Goal: Transaction & Acquisition: Book appointment/travel/reservation

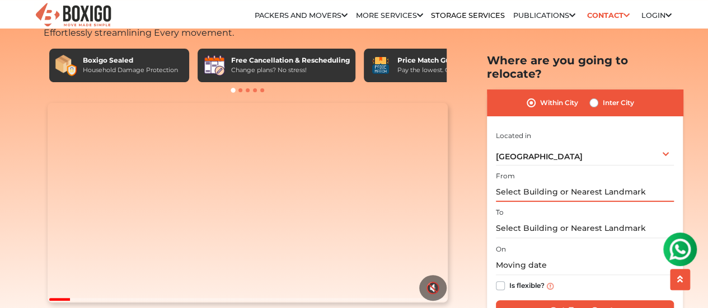
click at [548, 183] on input "text" at bounding box center [585, 193] width 178 height 20
drag, startPoint x: 646, startPoint y: 180, endPoint x: 490, endPoint y: 177, distance: 155.7
click at [490, 177] on div "Within City Inter City I am shifting my 1 BHK 2 BHK 3 BHK 3 + BHK FEW ITEMS 1 B…" at bounding box center [585, 212] width 196 height 245
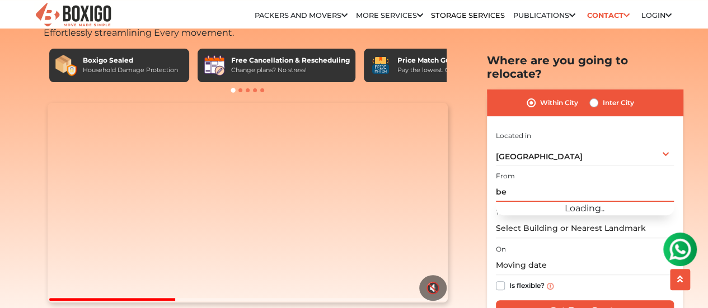
type input "b"
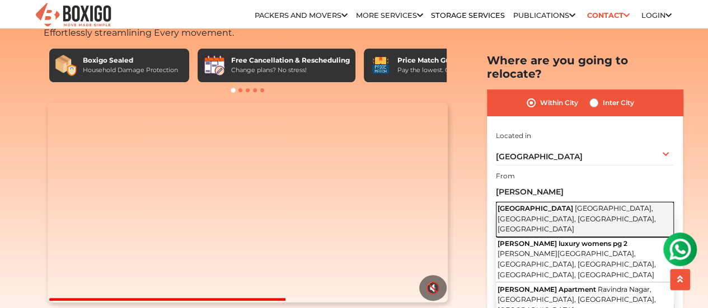
click at [552, 204] on span "[GEOGRAPHIC_DATA]" at bounding box center [536, 208] width 76 height 8
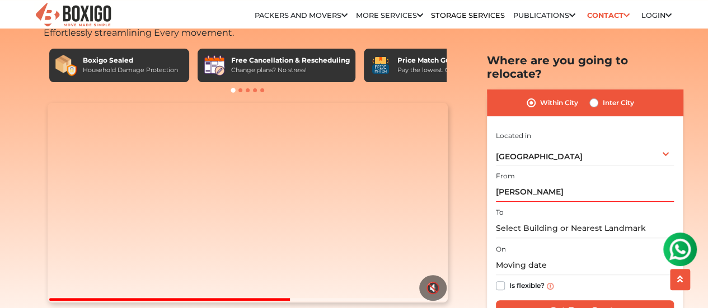
type input "[GEOGRAPHIC_DATA], [GEOGRAPHIC_DATA], [GEOGRAPHIC_DATA], [GEOGRAPHIC_DATA], [GE…"
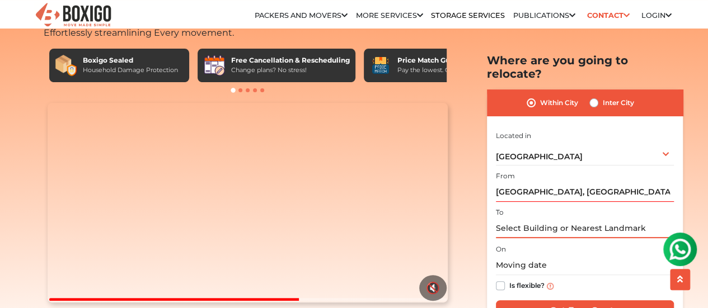
click at [532, 219] on input "text" at bounding box center [585, 229] width 178 height 20
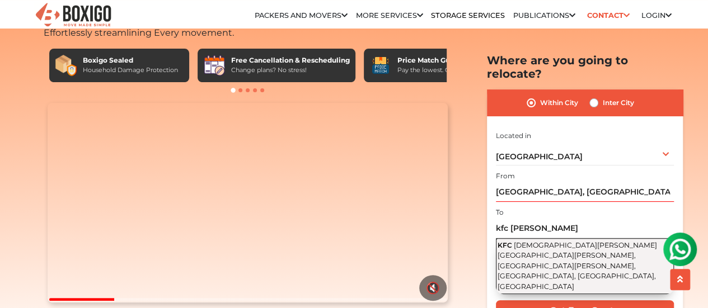
click at [548, 239] on button "KFC [PERSON_NAME][GEOGRAPHIC_DATA][PERSON_NAME], [GEOGRAPHIC_DATA][PERSON_NAME]…" at bounding box center [585, 266] width 178 height 55
type input "KFC, [PERSON_NAME][STREET_ADDRESS][PERSON_NAME][PERSON_NAME]"
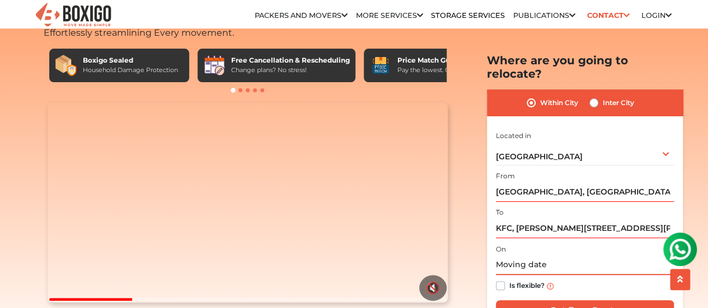
click at [538, 256] on input "text" at bounding box center [585, 266] width 178 height 20
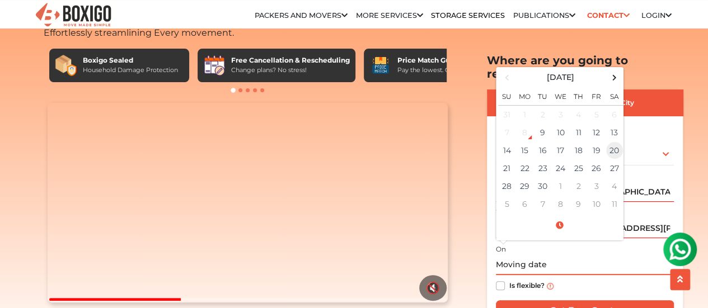
click at [611, 142] on td "20" at bounding box center [615, 151] width 18 height 18
click at [593, 143] on td "19" at bounding box center [597, 151] width 18 height 18
type input "[DATE] 12:00 AM"
click at [587, 256] on input "[DATE] 12:00 AM" at bounding box center [585, 266] width 178 height 20
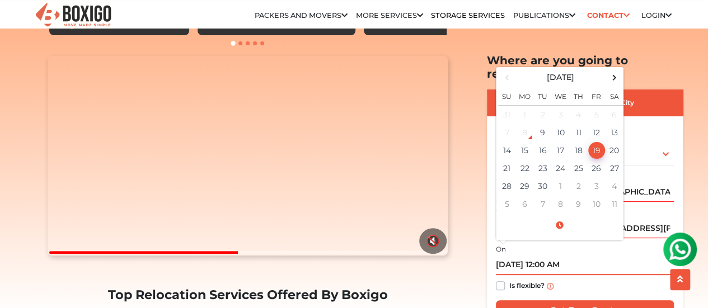
scroll to position [168, 0]
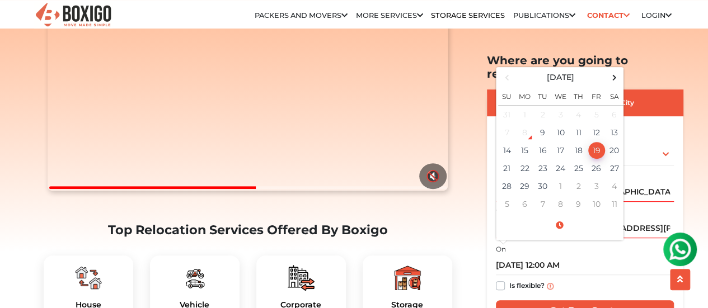
click at [510, 279] on label "Is flexible?" at bounding box center [526, 285] width 35 height 12
click at [505, 279] on input "Is flexible?" at bounding box center [500, 284] width 9 height 11
checkbox input "true"
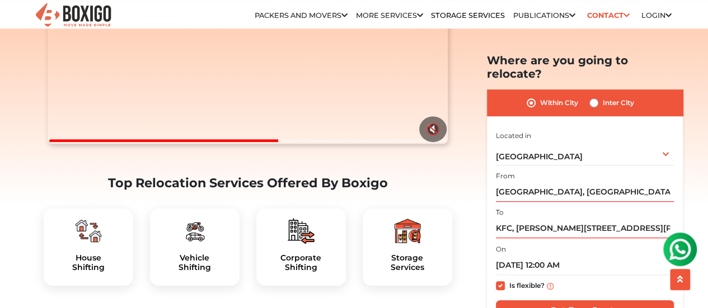
scroll to position [280, 0]
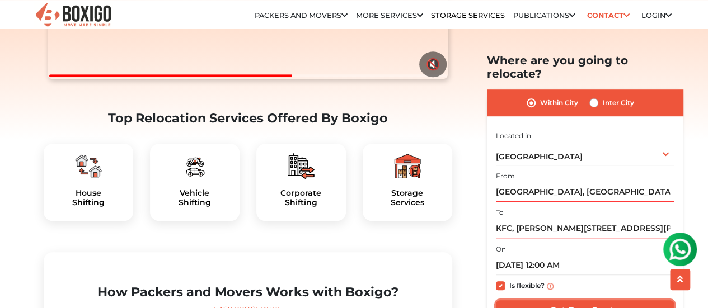
click at [576, 301] on input "Get Free Quote" at bounding box center [585, 311] width 178 height 21
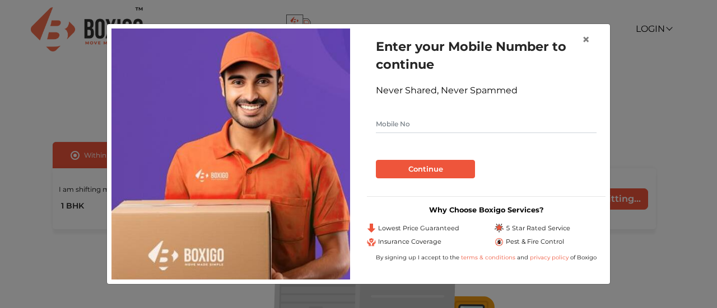
click at [426, 127] on input "text" at bounding box center [486, 124] width 221 height 18
type input "8897027156"
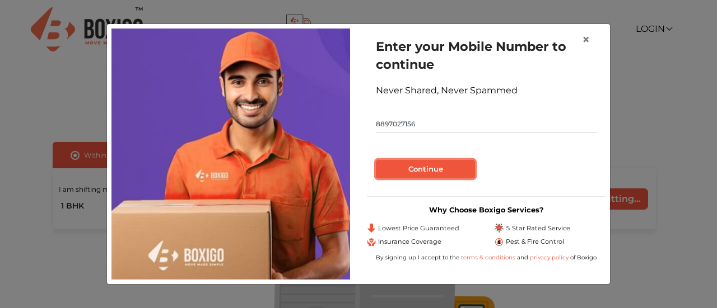
click at [419, 170] on button "Continue" at bounding box center [425, 169] width 99 height 19
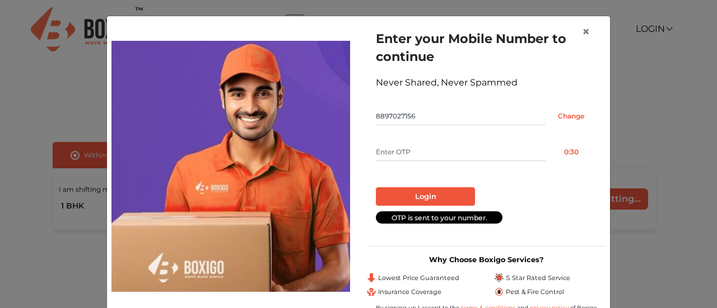
click at [395, 148] on input "text" at bounding box center [461, 152] width 170 height 18
type input "6860"
click at [404, 194] on button "Login" at bounding box center [425, 197] width 99 height 19
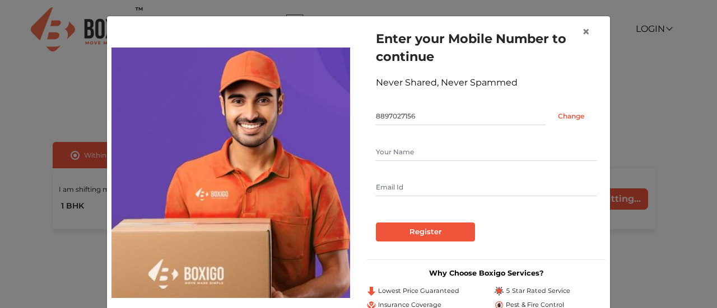
click at [437, 164] on div at bounding box center [486, 170] width 221 height 54
click at [437, 158] on input "text" at bounding box center [486, 152] width 221 height 18
type input "kishore"
type input "kdevaki16@gmail.com"
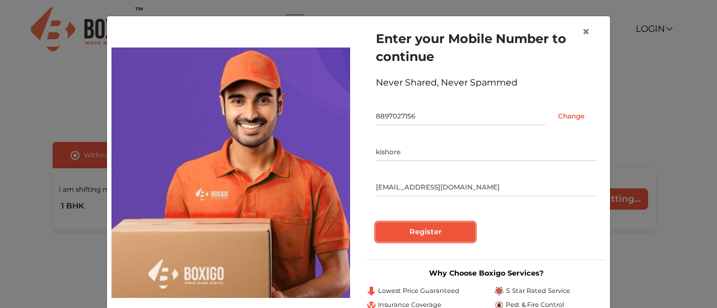
click at [426, 233] on input "Register" at bounding box center [425, 232] width 99 height 19
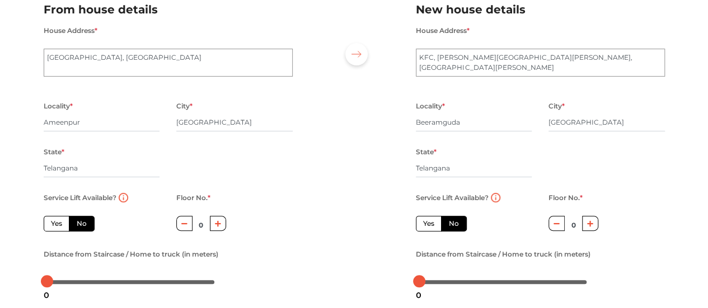
scroll to position [112, 0]
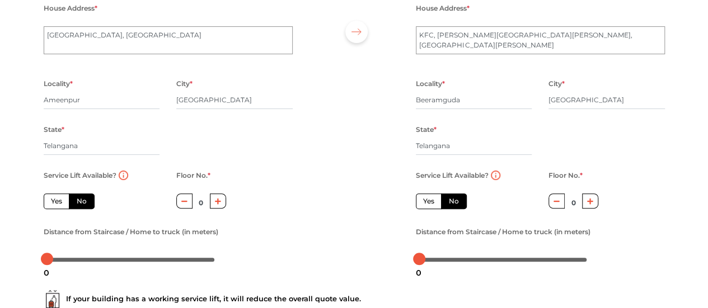
click at [93, 208] on label "No" at bounding box center [82, 202] width 26 height 16
click at [84, 204] on input "No" at bounding box center [80, 200] width 7 height 7
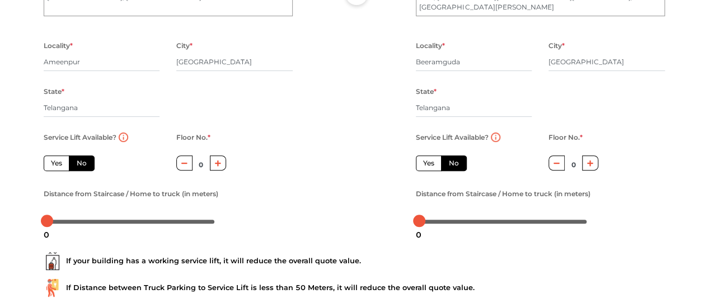
scroll to position [168, 0]
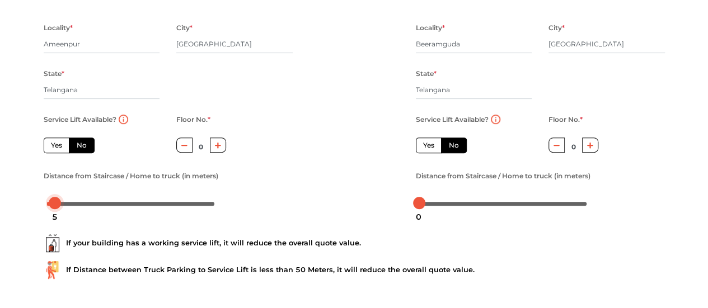
drag, startPoint x: 51, startPoint y: 203, endPoint x: 60, endPoint y: 204, distance: 9.0
click at [60, 204] on div at bounding box center [55, 203] width 12 height 12
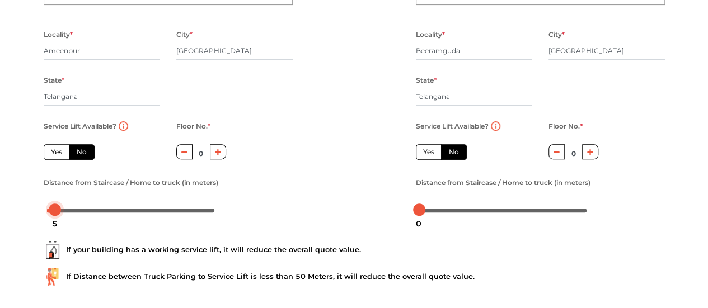
scroll to position [0, 0]
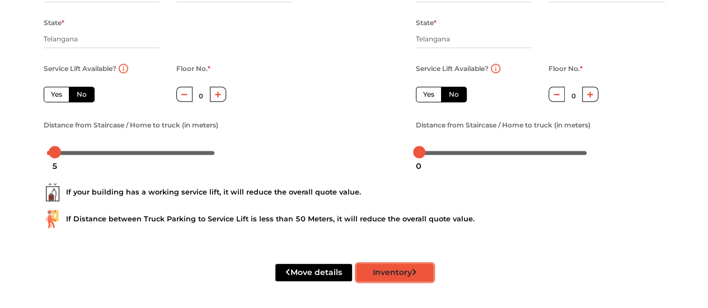
click at [387, 277] on button "Inventory" at bounding box center [395, 272] width 77 height 17
radio input "true"
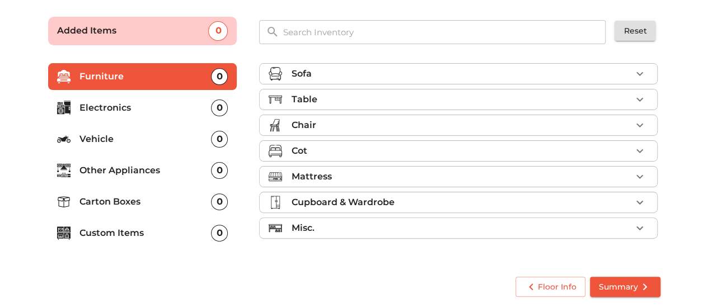
scroll to position [73, 0]
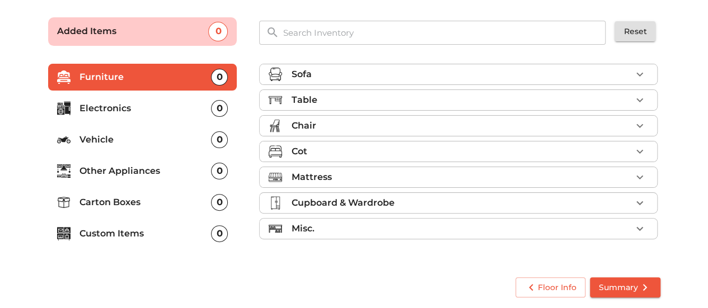
click at [143, 107] on p "Electronics" at bounding box center [146, 108] width 132 height 13
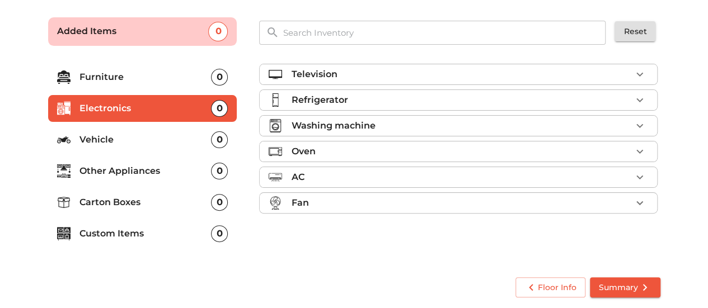
click at [339, 100] on p "Refrigerator" at bounding box center [319, 100] width 57 height 13
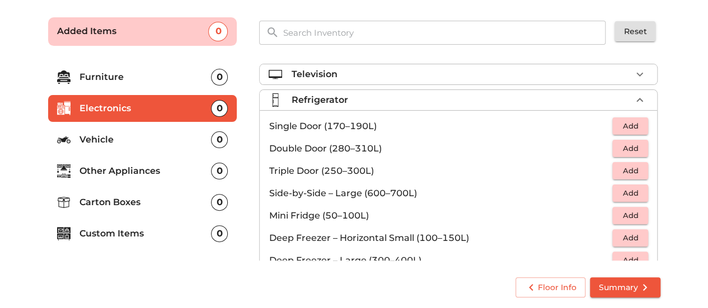
scroll to position [56, 0]
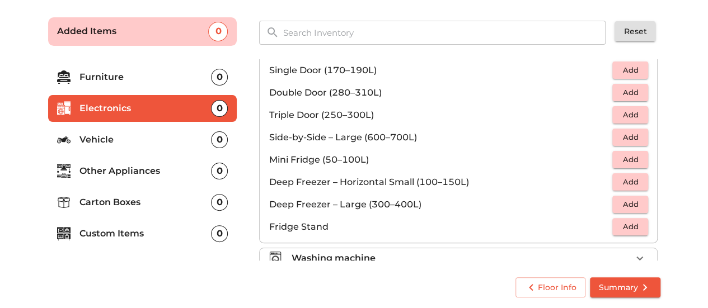
click at [621, 205] on span "Add" at bounding box center [630, 204] width 25 height 13
click at [133, 165] on p "Other Appliances" at bounding box center [146, 171] width 132 height 13
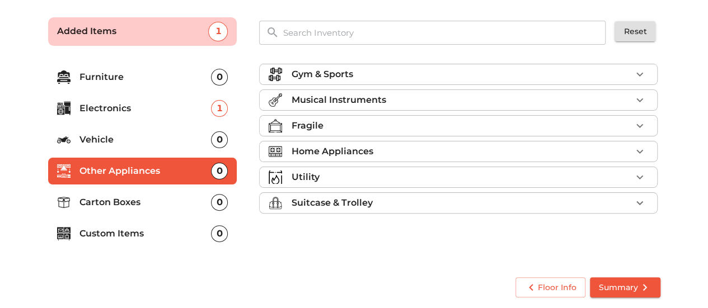
scroll to position [0, 0]
click at [327, 173] on div "Utility" at bounding box center [461, 177] width 340 height 13
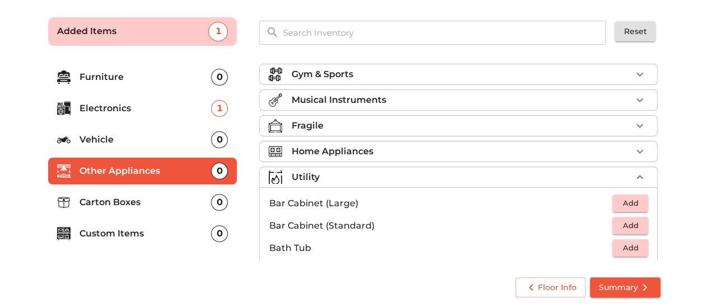
click at [320, 172] on div "Utility" at bounding box center [461, 177] width 340 height 13
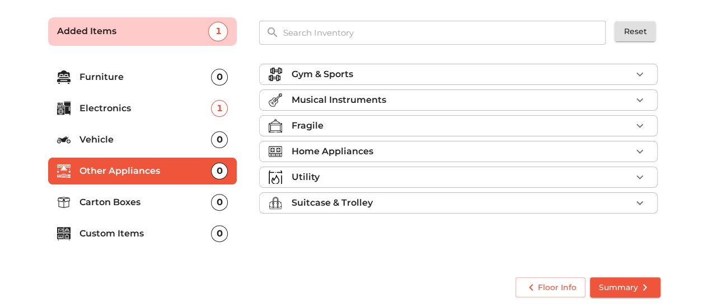
click at [330, 153] on p "Home Appliances" at bounding box center [332, 151] width 82 height 13
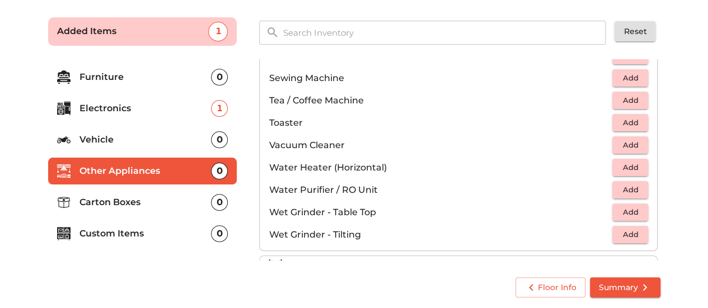
scroll to position [775, 0]
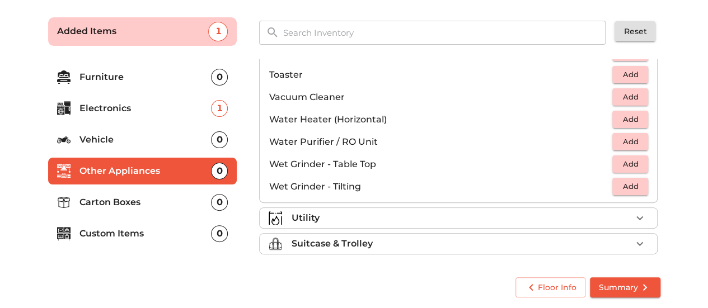
click at [154, 240] on li "Custom Items 0" at bounding box center [142, 234] width 189 height 27
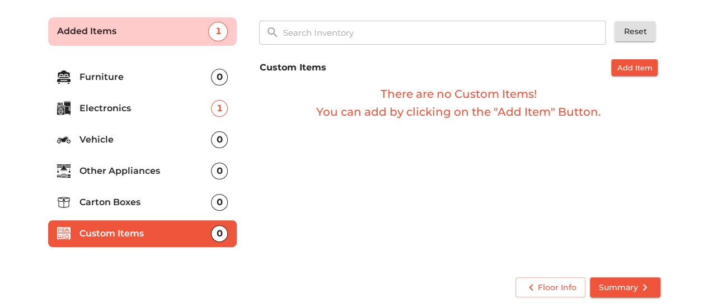
click at [135, 81] on p "Furniture" at bounding box center [146, 77] width 132 height 13
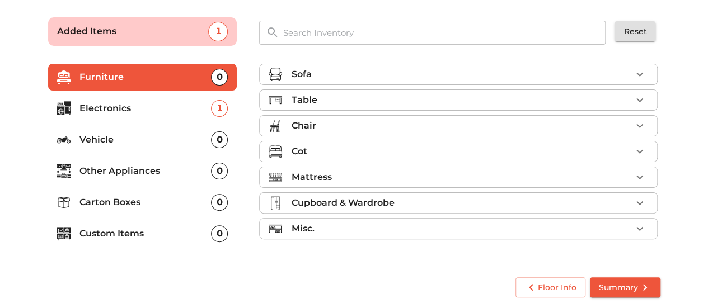
click at [370, 125] on div "Chair" at bounding box center [461, 125] width 340 height 13
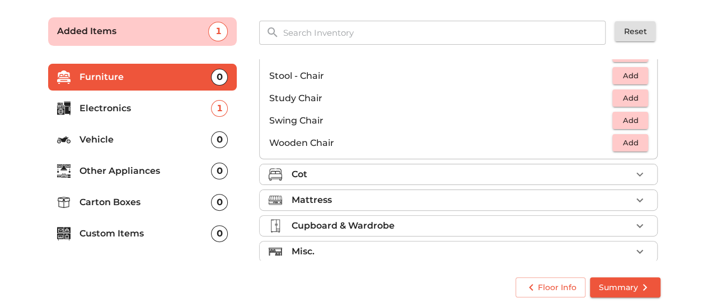
scroll to position [465, 0]
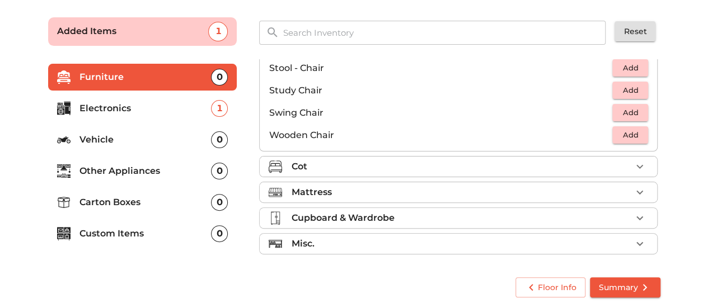
click at [351, 190] on div "Mattress" at bounding box center [461, 192] width 340 height 13
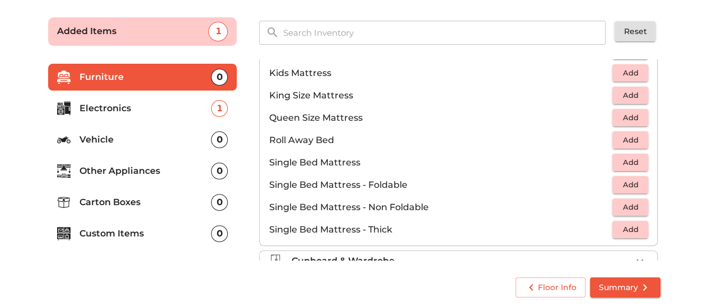
scroll to position [97, 0]
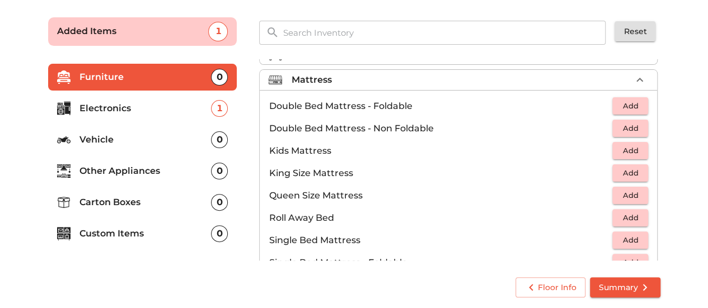
click at [625, 127] on span "Add" at bounding box center [630, 128] width 25 height 13
click at [606, 125] on icon "button" at bounding box center [605, 128] width 13 height 13
click at [629, 173] on span "Add" at bounding box center [630, 173] width 25 height 13
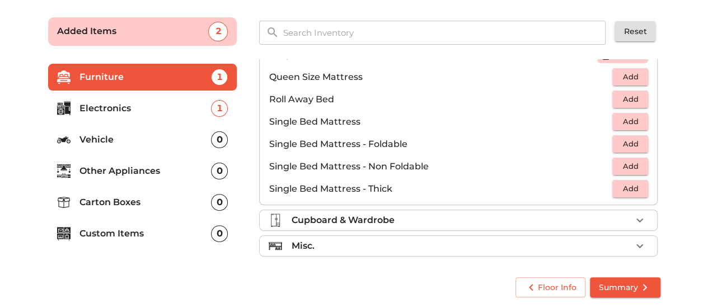
scroll to position [218, 0]
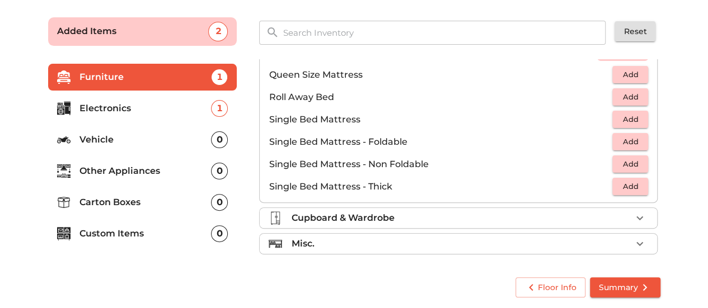
click at [344, 240] on div "Misc." at bounding box center [461, 243] width 340 height 13
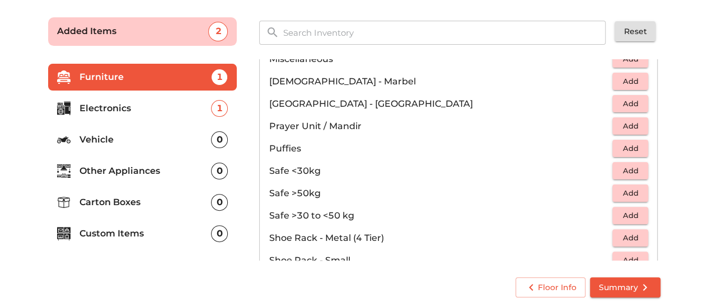
scroll to position [498, 0]
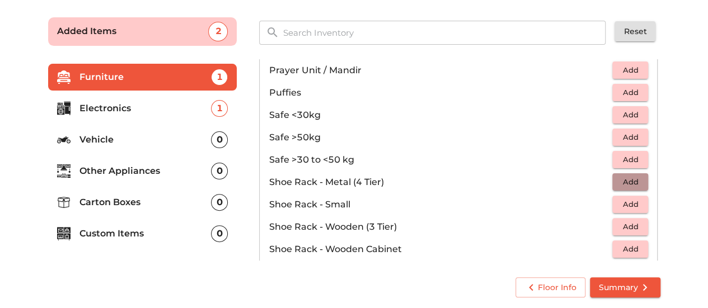
click at [630, 176] on span "Add" at bounding box center [630, 182] width 25 height 13
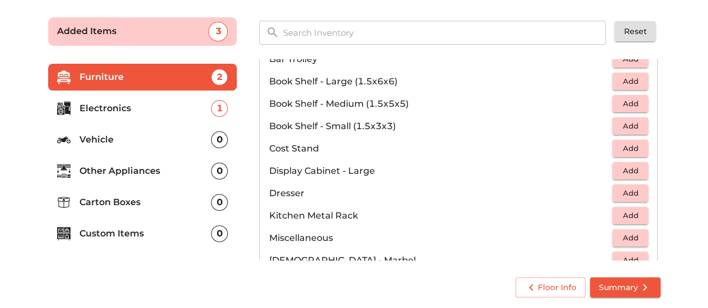
scroll to position [151, 0]
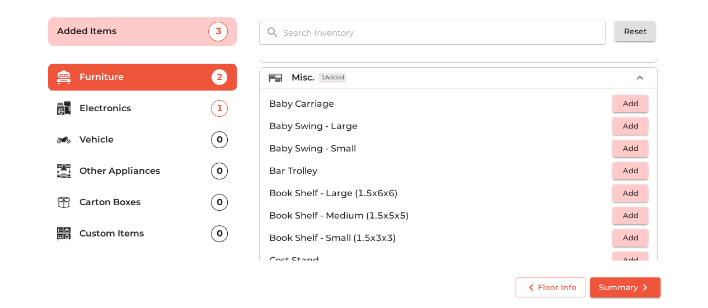
click at [388, 77] on div "Misc. 1 Added" at bounding box center [461, 77] width 340 height 13
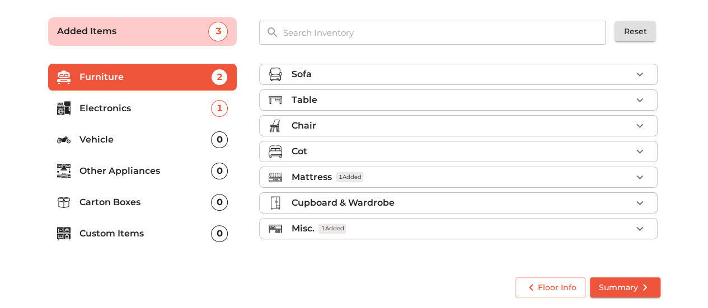
scroll to position [0, 0]
click at [336, 145] on div "Cot" at bounding box center [461, 151] width 340 height 13
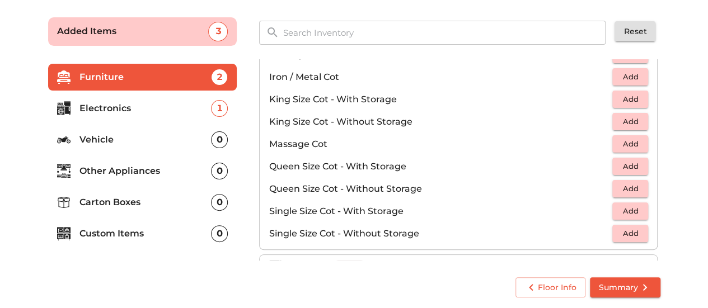
scroll to position [224, 0]
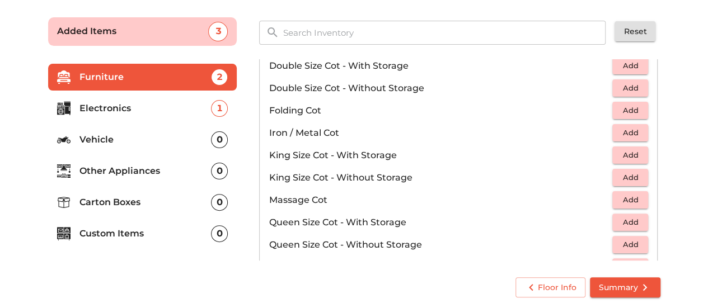
click at [638, 178] on button "Add" at bounding box center [631, 177] width 36 height 17
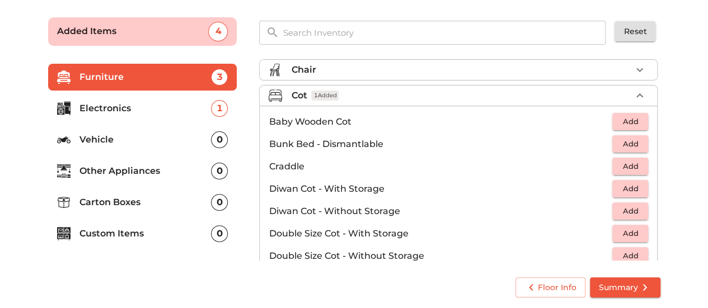
click at [454, 95] on div "Cot 1 Added" at bounding box center [461, 95] width 340 height 13
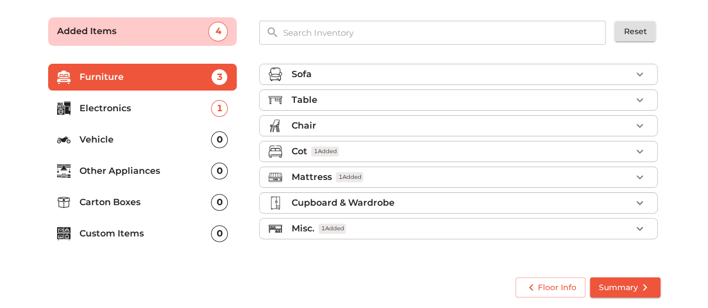
scroll to position [0, 0]
click at [394, 197] on div "Cupboard & Wardrobe" at bounding box center [461, 203] width 340 height 13
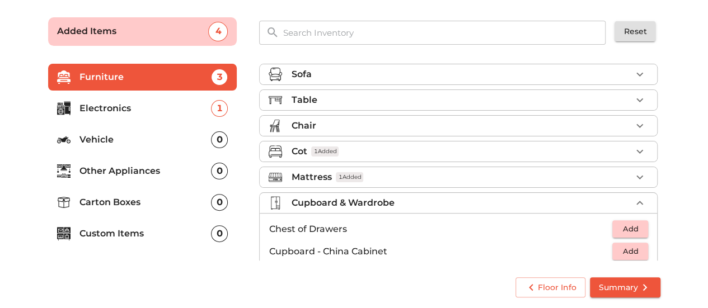
click at [394, 197] on div "Cupboard & Wardrobe" at bounding box center [461, 203] width 340 height 13
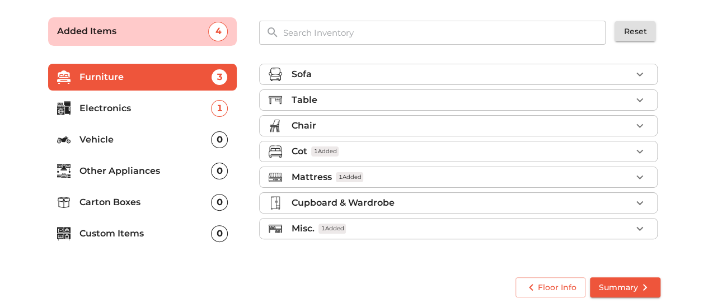
click at [136, 100] on li "Electronics 1" at bounding box center [142, 108] width 189 height 27
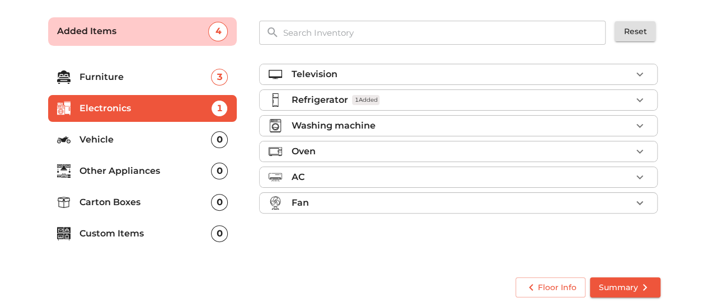
click at [376, 127] on div "Washing machine" at bounding box center [461, 125] width 340 height 13
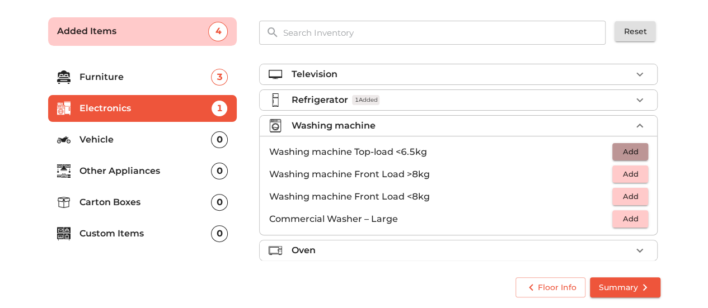
click at [629, 154] on span "Add" at bounding box center [630, 152] width 25 height 13
click at [355, 122] on p "Washing machine" at bounding box center [333, 125] width 84 height 13
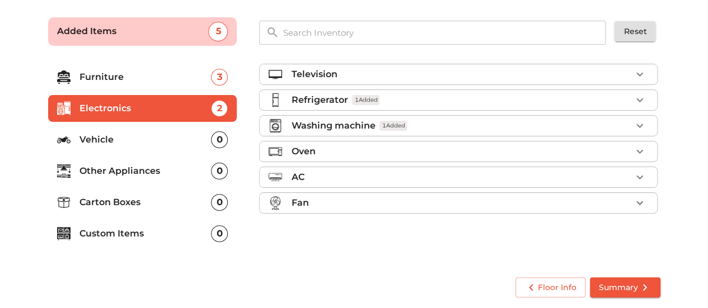
click at [336, 147] on div "Oven" at bounding box center [461, 151] width 340 height 13
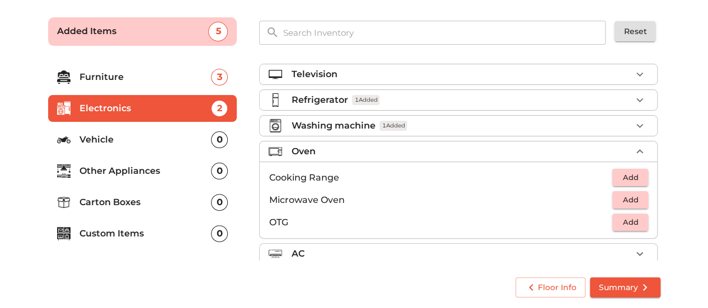
click at [336, 147] on div "Oven" at bounding box center [461, 151] width 340 height 13
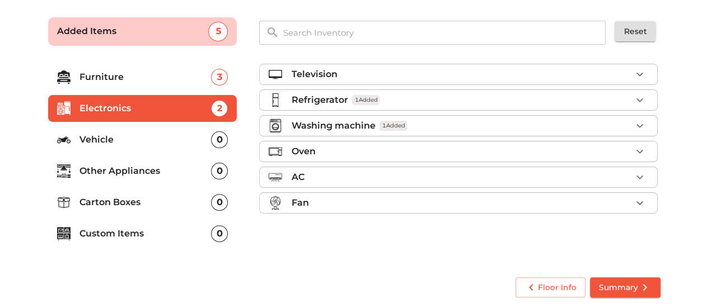
click at [326, 179] on div "AC" at bounding box center [461, 177] width 340 height 13
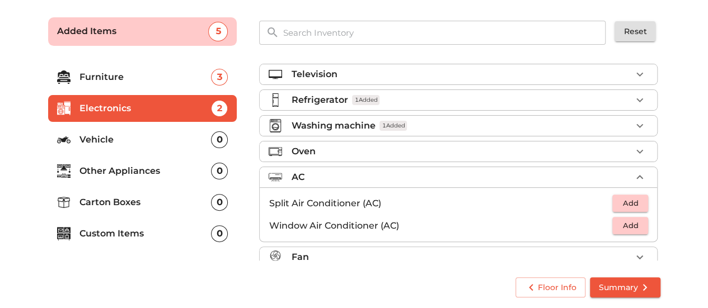
click at [637, 202] on span "Add" at bounding box center [630, 203] width 25 height 13
click at [395, 175] on div "AC 1 Added" at bounding box center [461, 177] width 340 height 13
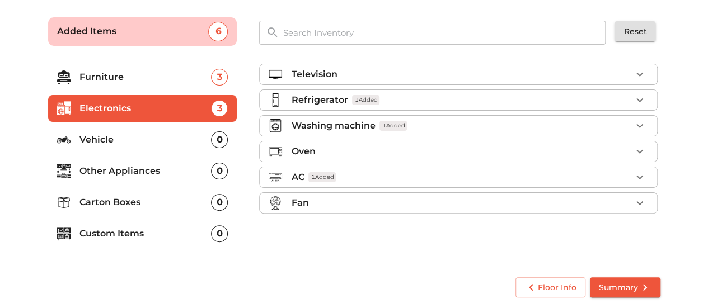
click at [356, 198] on div "Fan" at bounding box center [461, 203] width 340 height 13
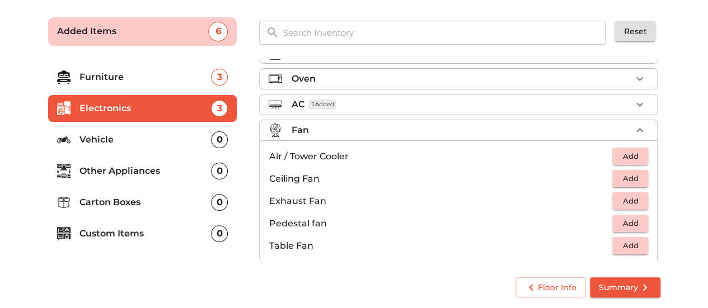
scroll to position [81, 0]
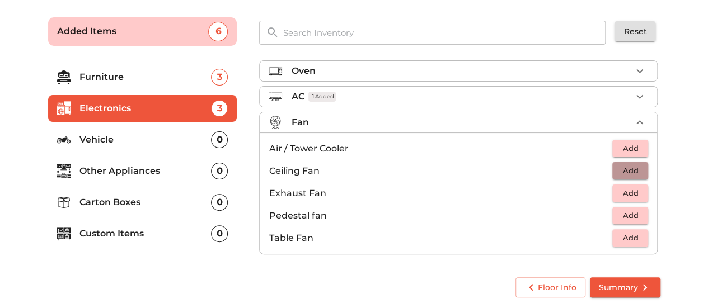
click at [638, 168] on button "Add" at bounding box center [631, 170] width 36 height 17
click at [636, 167] on icon "button" at bounding box center [640, 171] width 8 height 8
click at [432, 118] on div "Fan 3 Added" at bounding box center [461, 122] width 340 height 13
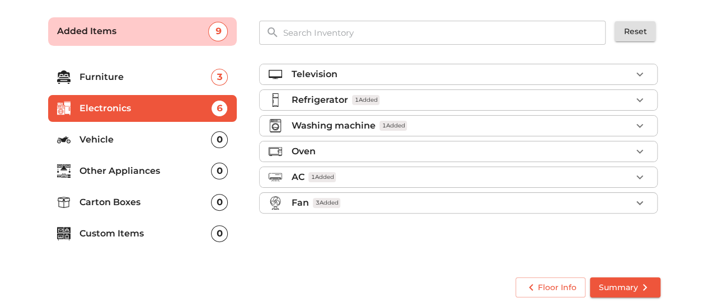
scroll to position [0, 0]
click at [146, 228] on p "Custom Items" at bounding box center [146, 233] width 132 height 13
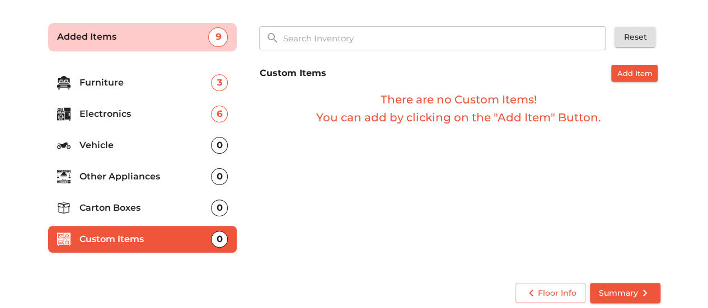
scroll to position [73, 0]
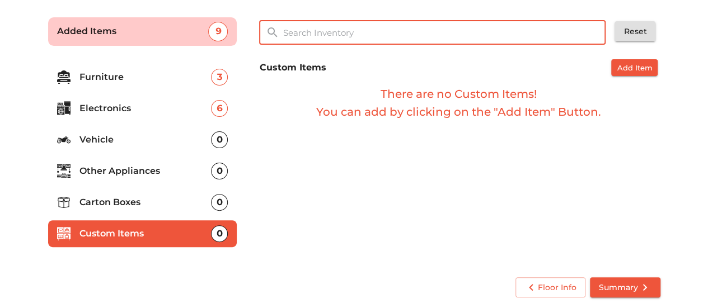
click at [414, 36] on input "text" at bounding box center [445, 33] width 338 height 24
click at [643, 70] on span "Add Item" at bounding box center [634, 68] width 35 height 13
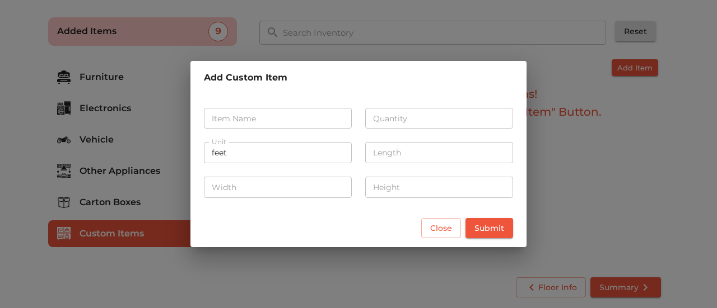
click at [273, 108] on input "text" at bounding box center [278, 118] width 148 height 21
click at [439, 222] on div "Close Submit" at bounding box center [358, 228] width 336 height 39
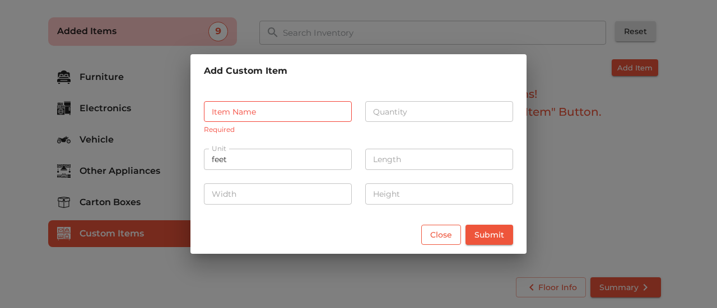
click at [442, 233] on span "Close" at bounding box center [441, 235] width 22 height 14
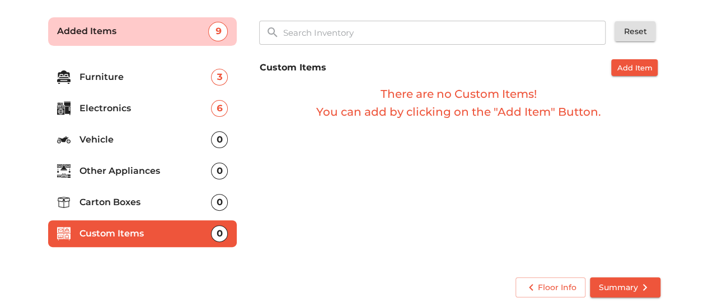
click at [127, 174] on p "Other Appliances" at bounding box center [146, 171] width 132 height 13
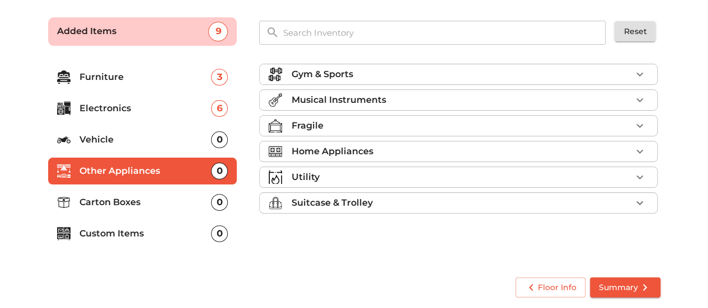
click at [352, 150] on p "Home Appliances" at bounding box center [332, 151] width 82 height 13
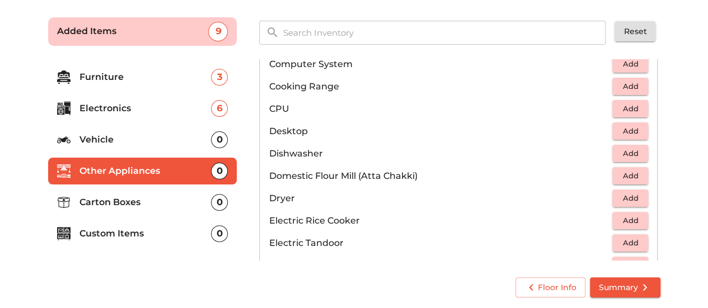
scroll to position [168, 0]
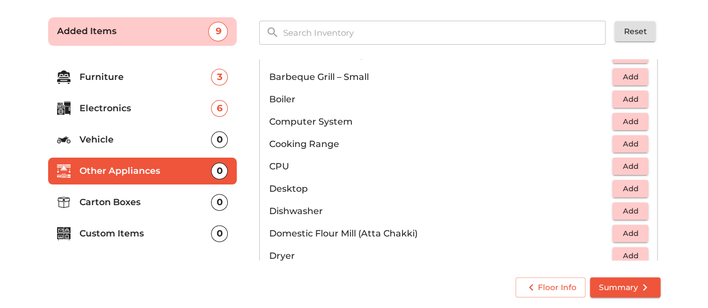
click at [372, 28] on input "text" at bounding box center [445, 33] width 338 height 24
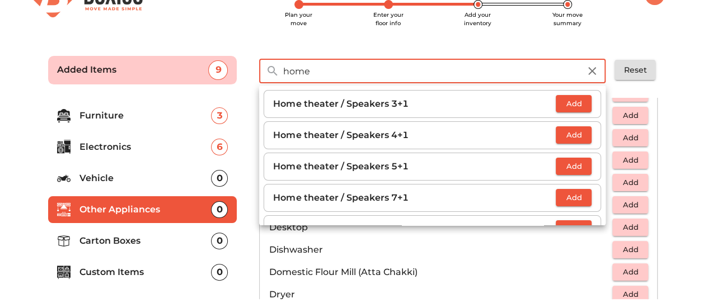
scroll to position [17, 0]
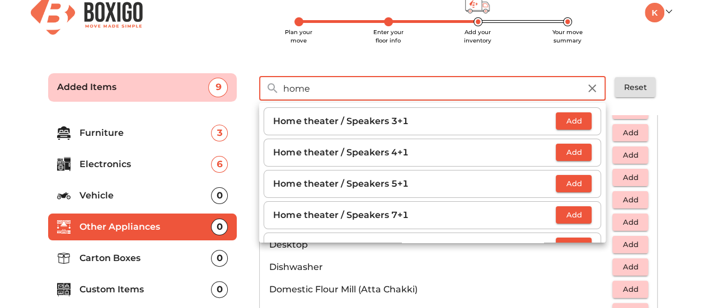
type input "home"
click at [579, 123] on span "Add" at bounding box center [574, 121] width 25 height 13
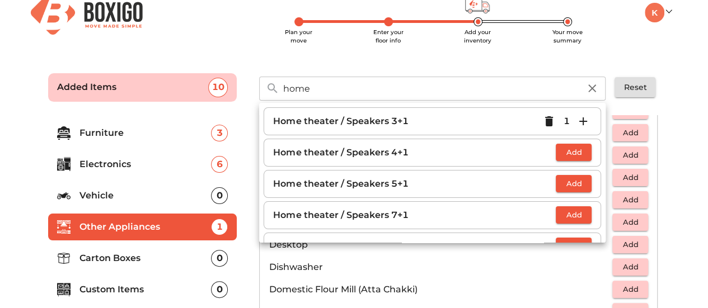
click at [428, 53] on div "Plan your move Enter your floor info Add your inventory Your move summary My Mo…" at bounding box center [354, 174] width 708 height 382
click at [425, 69] on div "home ​ Home theater / Speakers 3+1 1 Home theater / Speakers 4+1 Add Home theat…" at bounding box center [433, 88] width 356 height 40
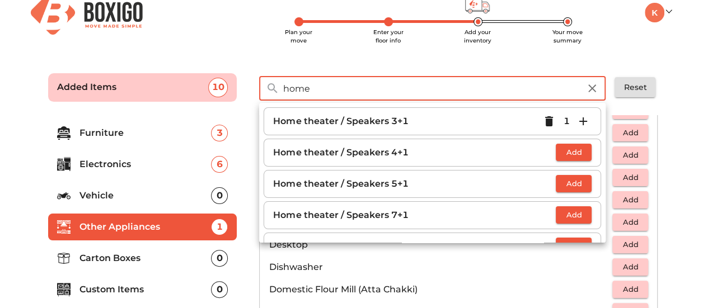
click at [579, 91] on input "home" at bounding box center [431, 89] width 311 height 24
click at [596, 91] on icon "button" at bounding box center [592, 89] width 8 height 8
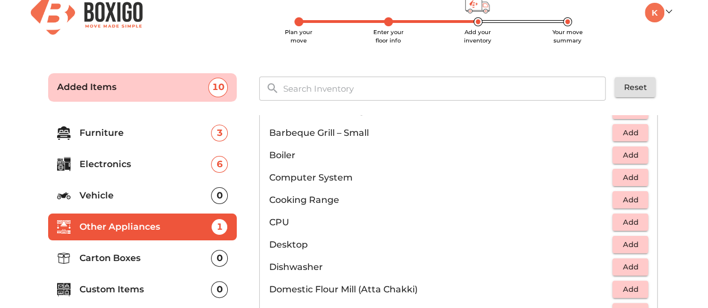
click at [446, 90] on input "text" at bounding box center [445, 89] width 338 height 24
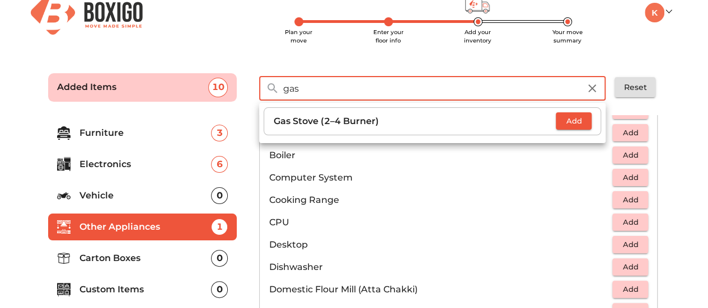
type input "gas"
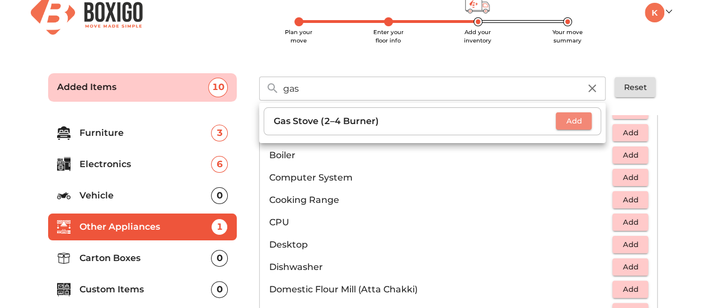
click at [580, 114] on button "Add" at bounding box center [574, 121] width 36 height 17
click at [504, 99] on input "gas" at bounding box center [431, 89] width 311 height 24
click at [588, 92] on icon "button" at bounding box center [592, 88] width 13 height 13
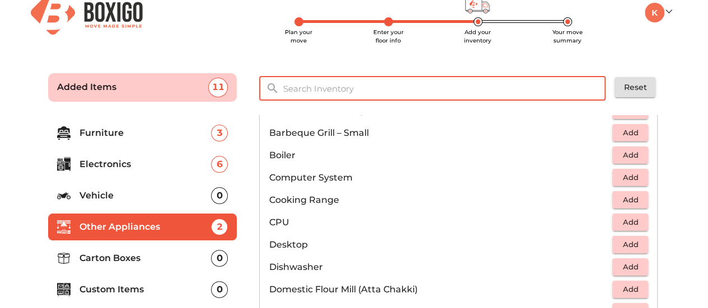
click at [417, 92] on input "text" at bounding box center [445, 89] width 338 height 24
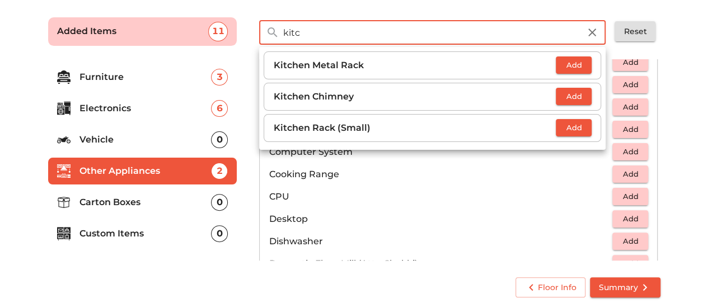
scroll to position [112, 0]
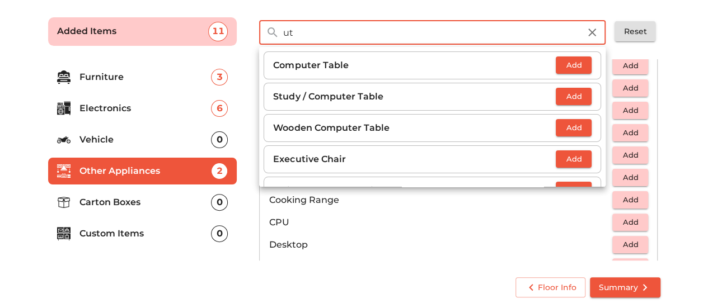
type input "u"
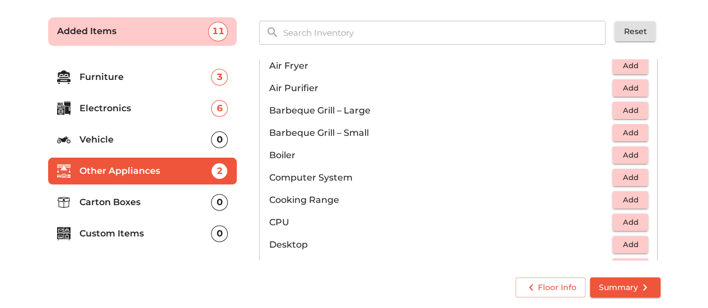
click at [688, 35] on main "Plan your move Enter your floor info Add your inventory Your move summary Added…" at bounding box center [354, 156] width 708 height 308
click at [105, 110] on p "Electronics" at bounding box center [146, 108] width 132 height 13
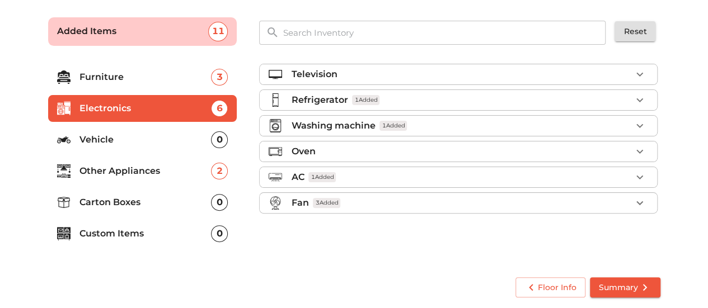
scroll to position [0, 0]
click at [137, 244] on li "Custom Items 0" at bounding box center [142, 234] width 189 height 27
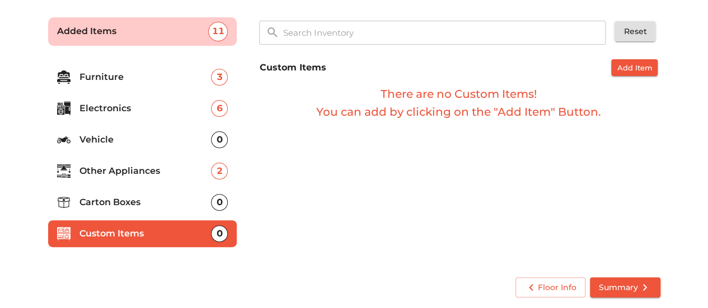
click at [130, 88] on li "Furniture 3" at bounding box center [142, 77] width 189 height 27
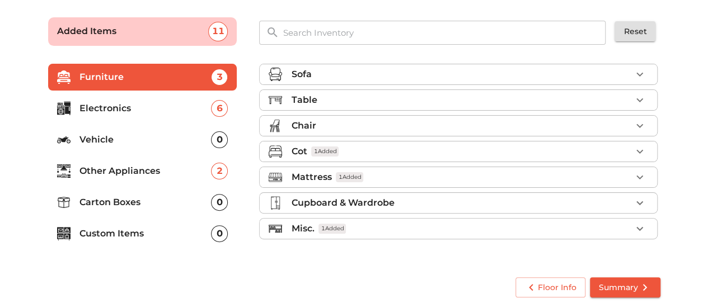
click at [135, 135] on p "Vehicle" at bounding box center [146, 139] width 132 height 13
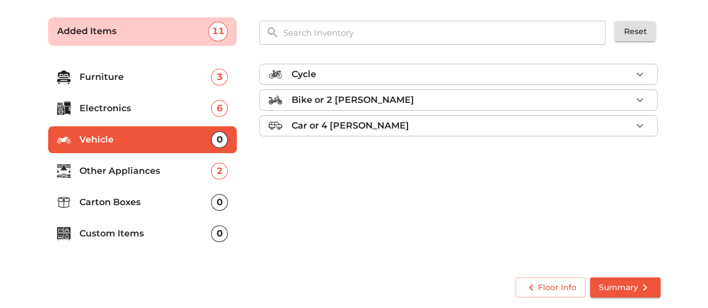
click at [132, 176] on p "Other Appliances" at bounding box center [146, 171] width 132 height 13
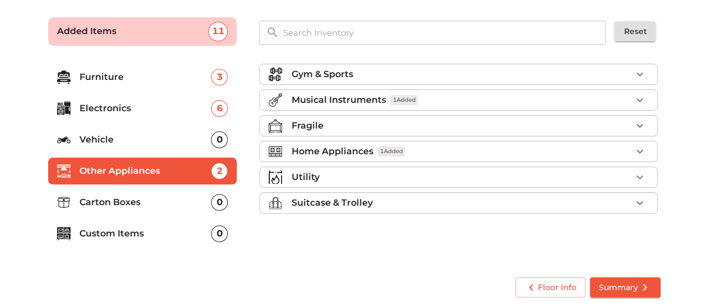
click at [394, 181] on div "Utility" at bounding box center [461, 177] width 340 height 13
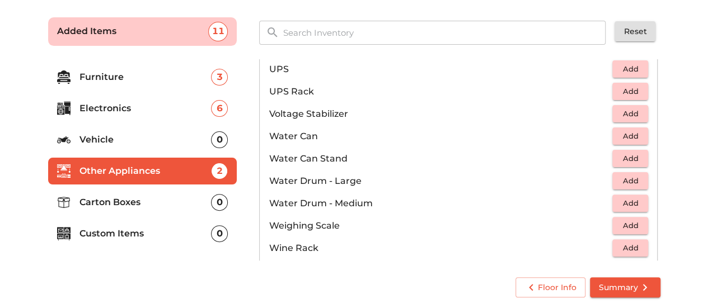
scroll to position [728, 0]
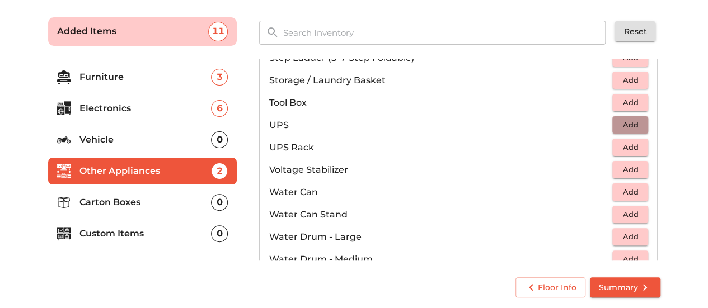
click at [637, 122] on span "Add" at bounding box center [630, 125] width 25 height 13
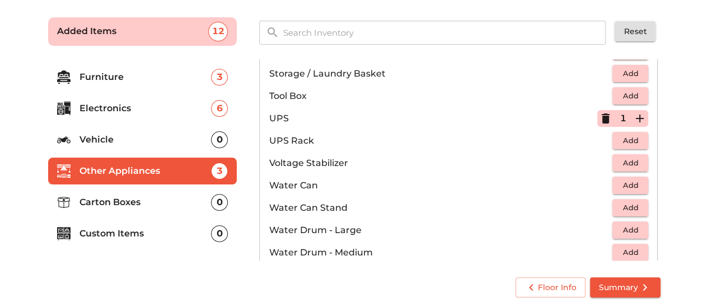
scroll to position [674, 0]
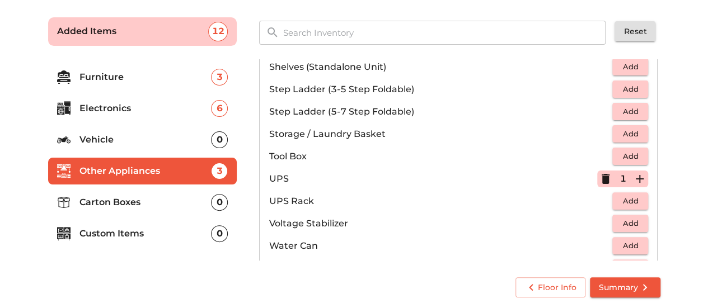
click at [340, 32] on input "text" at bounding box center [445, 33] width 338 height 24
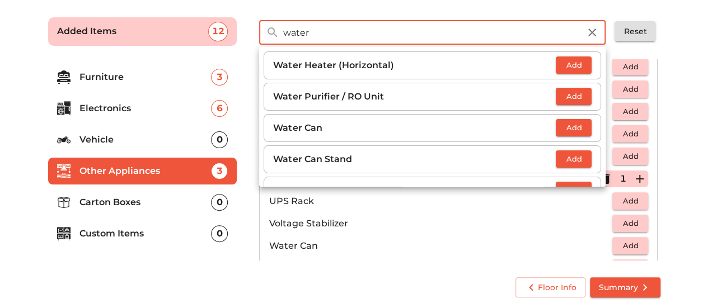
type input "water"
click at [580, 94] on span "Add" at bounding box center [574, 96] width 25 height 13
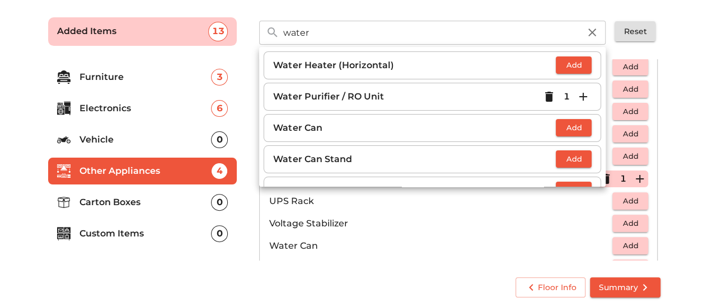
click at [593, 32] on icon "button" at bounding box center [592, 33] width 8 height 8
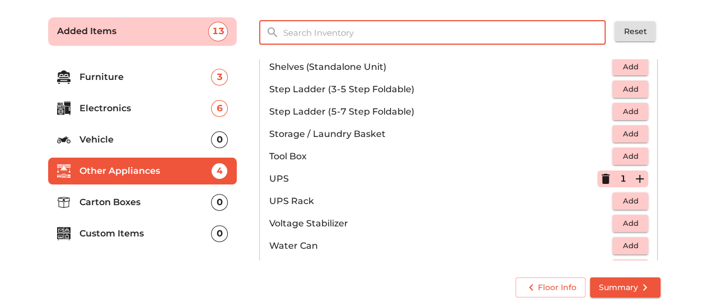
click at [456, 32] on input "text" at bounding box center [445, 33] width 338 height 24
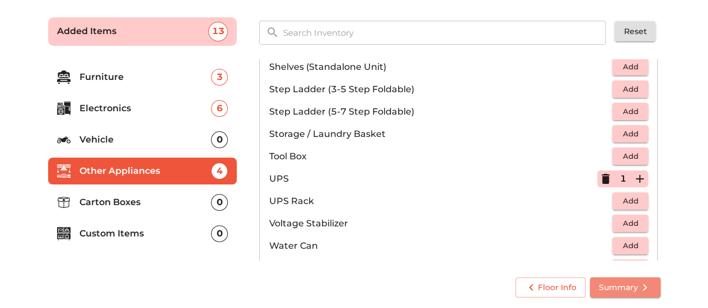
click at [631, 286] on span "Summary" at bounding box center [625, 288] width 53 height 14
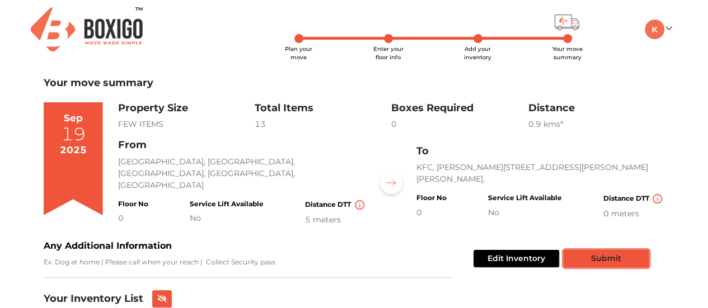
click at [591, 259] on button "Submit" at bounding box center [606, 258] width 85 height 17
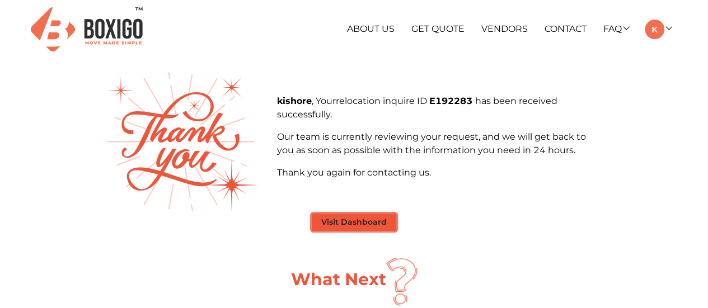
click at [359, 226] on button "Visit Dashboard" at bounding box center [354, 222] width 85 height 17
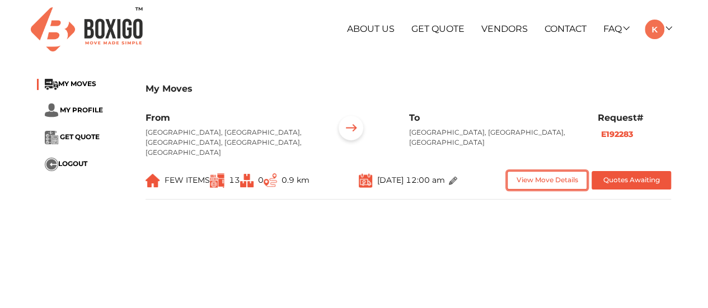
click at [554, 174] on button "View Move Details" at bounding box center [547, 180] width 80 height 18
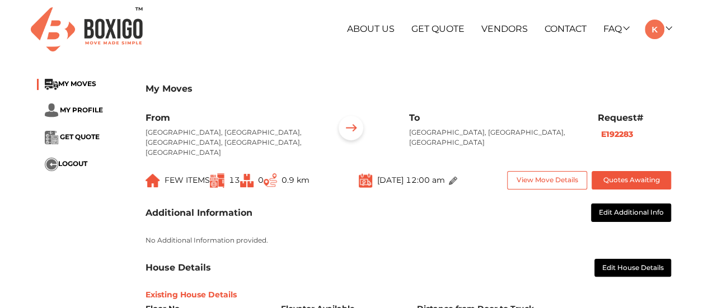
click at [102, 29] on img at bounding box center [87, 29] width 112 height 44
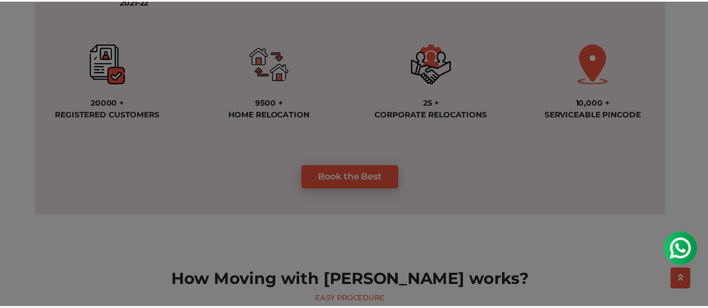
scroll to position [1008, 0]
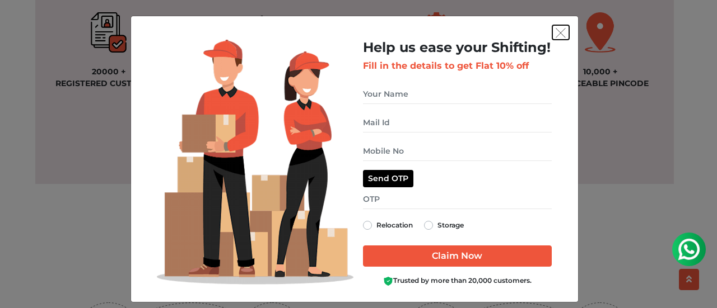
click at [557, 31] on img "get free quote dialog" at bounding box center [560, 33] width 10 height 10
